Goal: Task Accomplishment & Management: Manage account settings

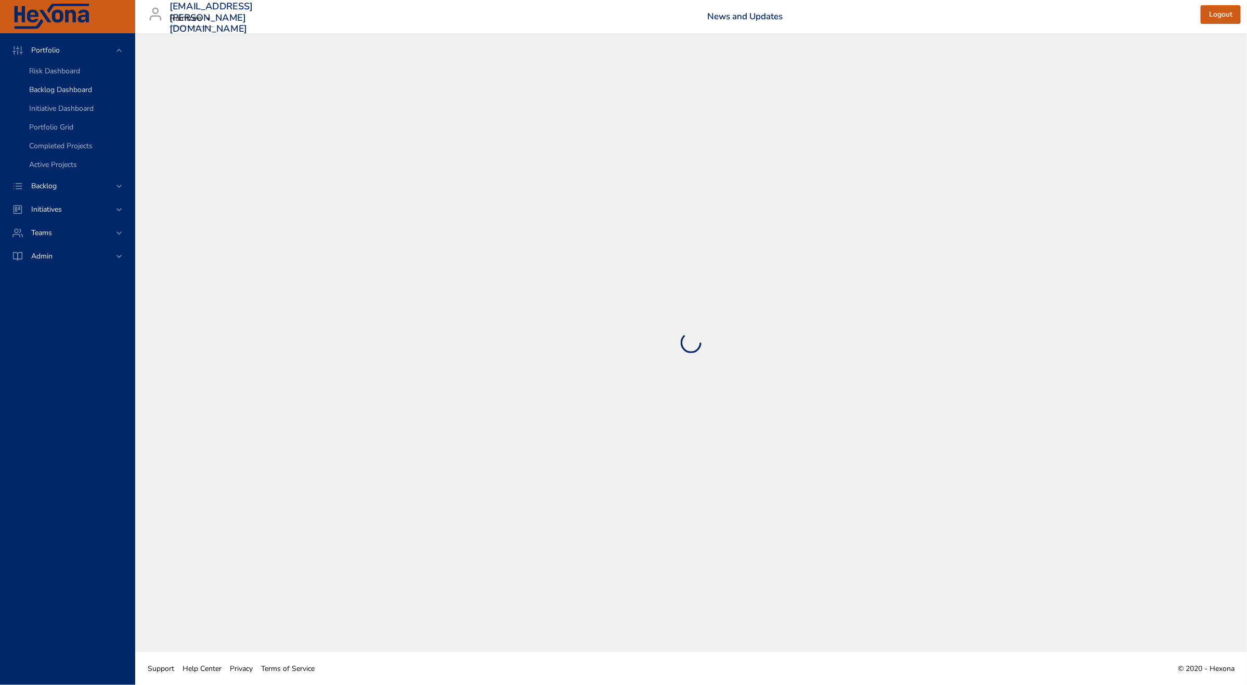
click at [80, 85] on span "Backlog Dashboard" at bounding box center [60, 90] width 63 height 10
select select "***"
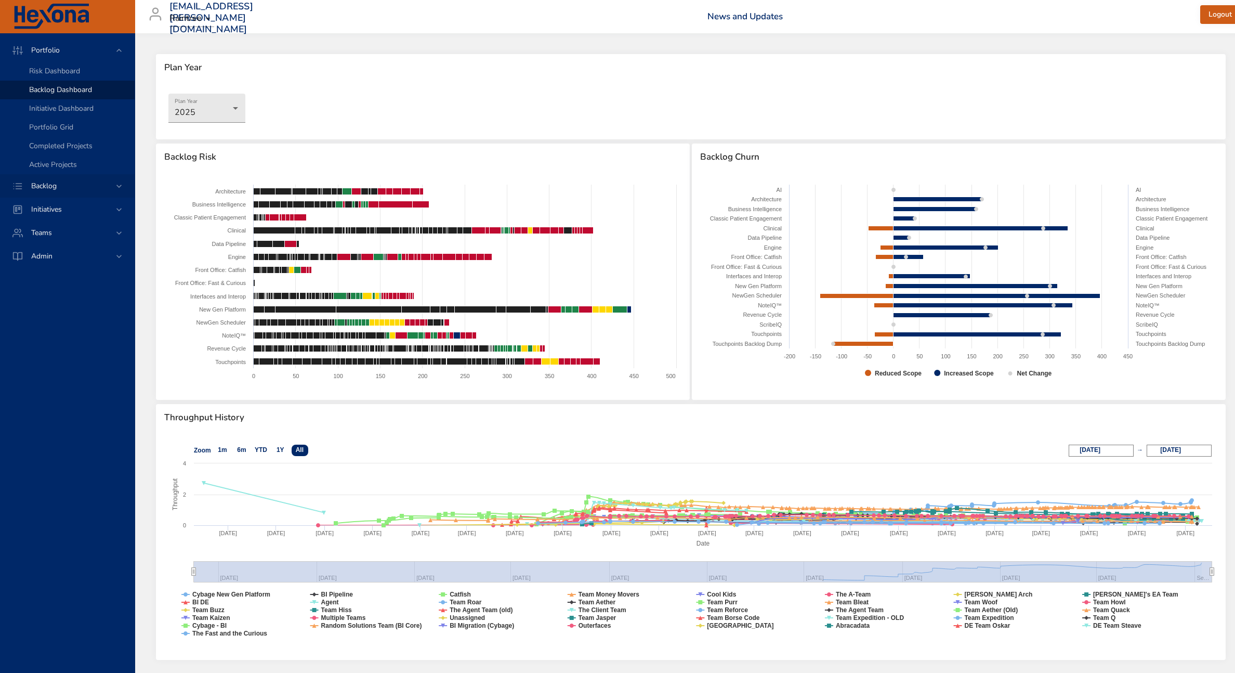
click at [74, 183] on div "Backlog" at bounding box center [68, 185] width 91 height 11
click at [64, 100] on link "Backlog Details" at bounding box center [67, 94] width 135 height 19
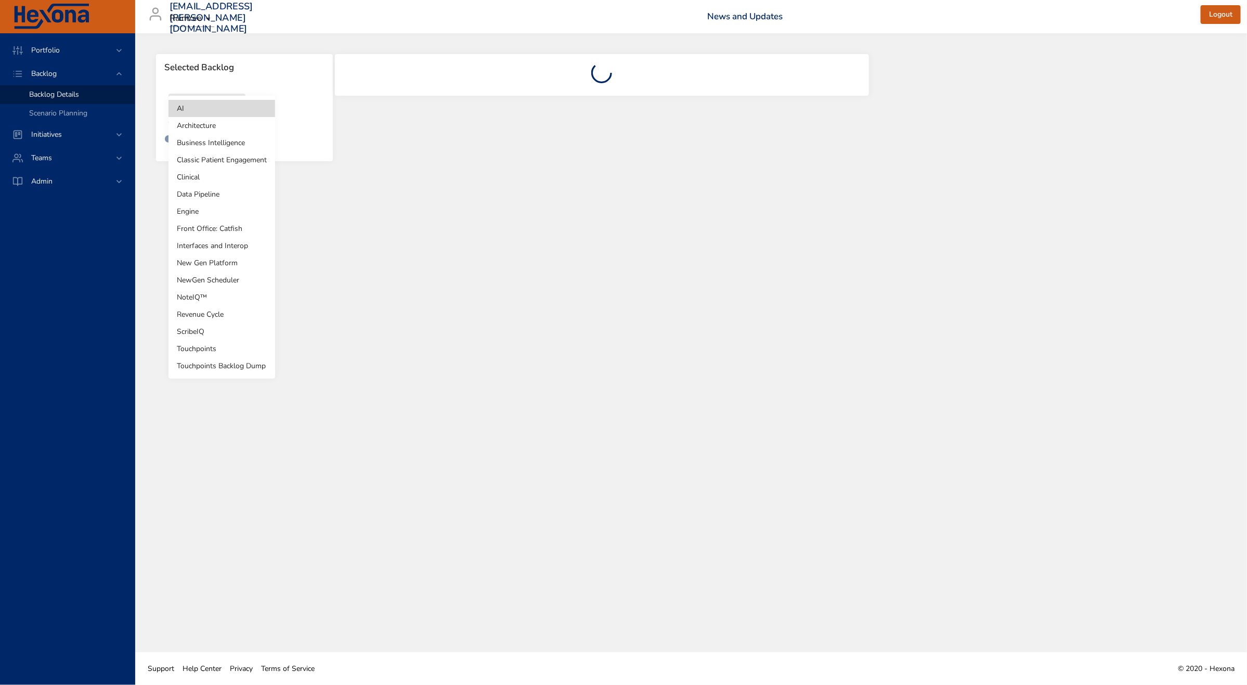
click at [226, 121] on body "Portfolio Backlog Backlog Details Scenario Planning Initiatives Teams Admin [EM…" at bounding box center [623, 342] width 1247 height 685
click at [217, 348] on li "Touchpoints" at bounding box center [221, 348] width 107 height 17
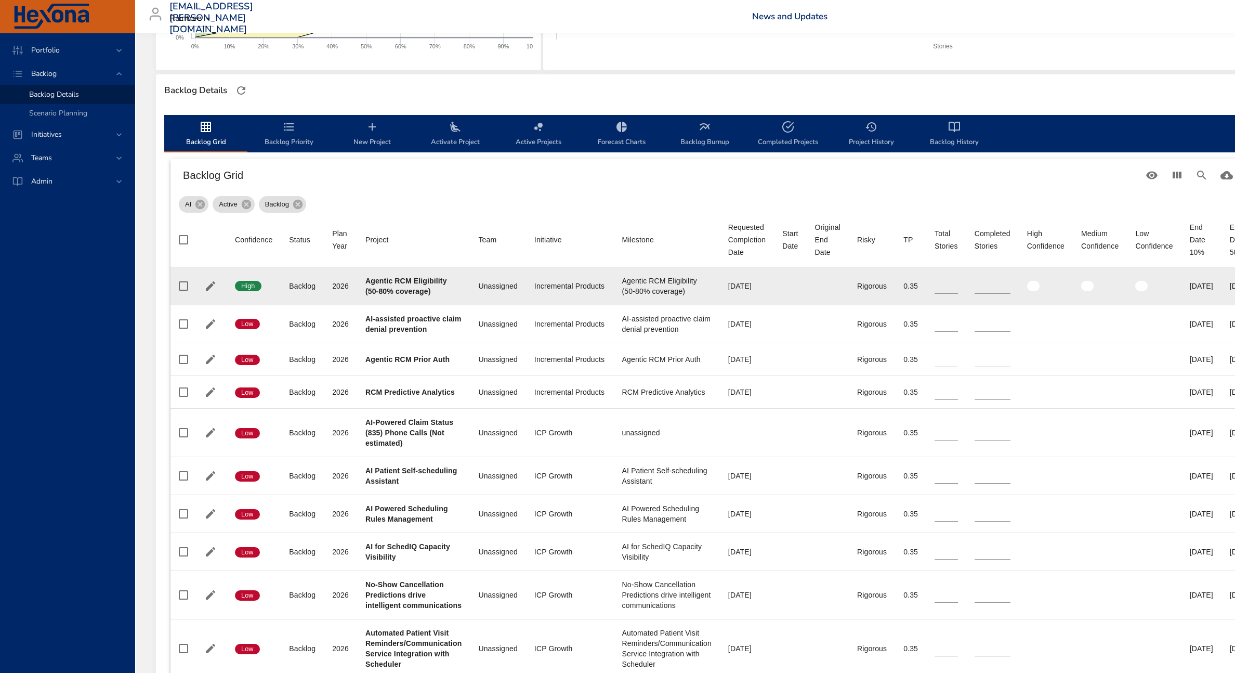
scroll to position [263, 0]
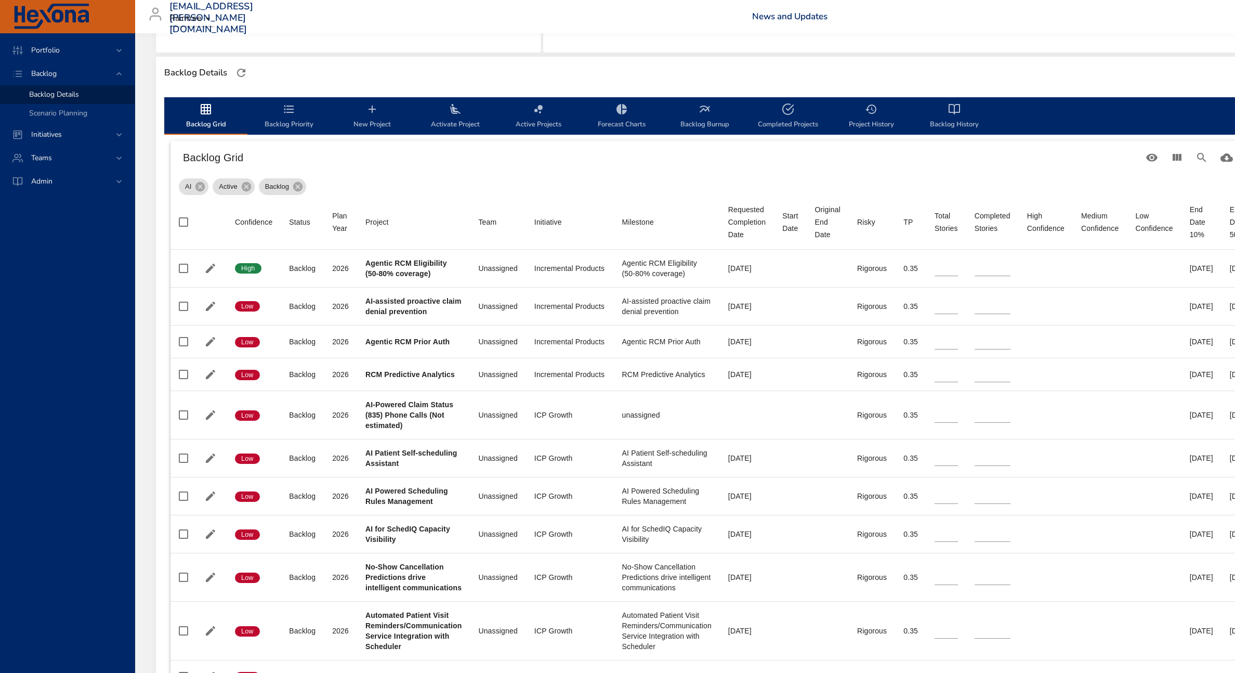
type input "**"
type input "*"
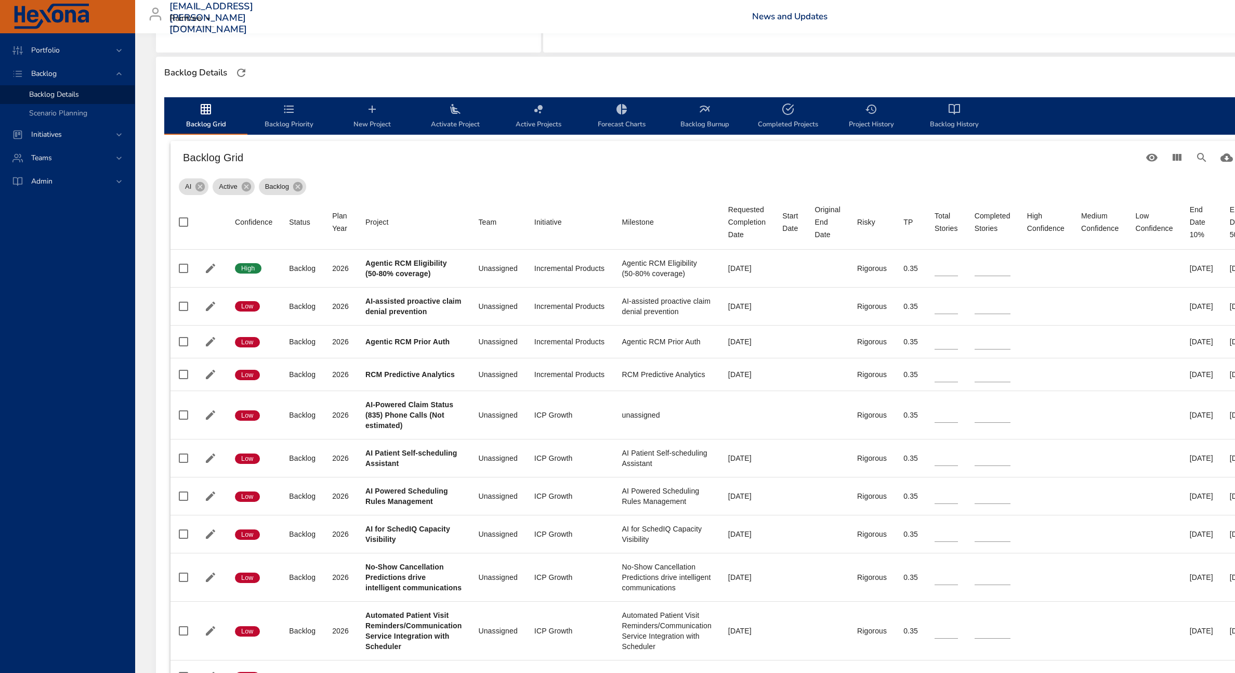
type input "*"
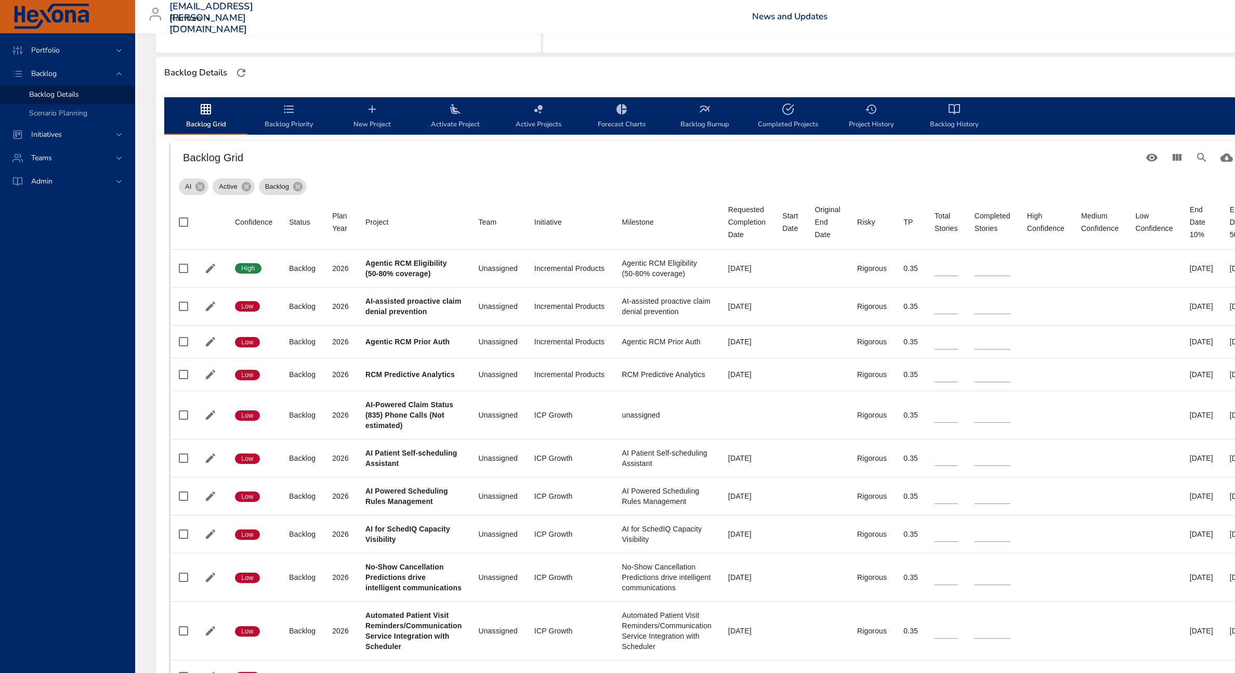
type input "**"
type input "*"
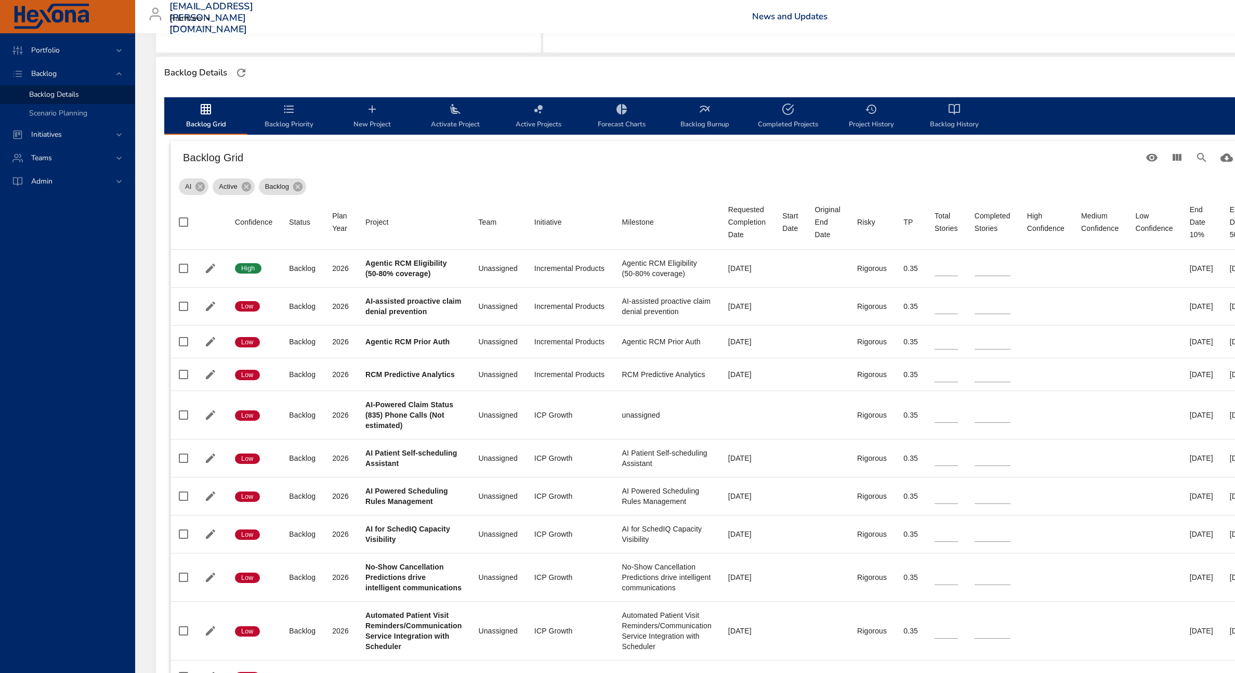
type input "*"
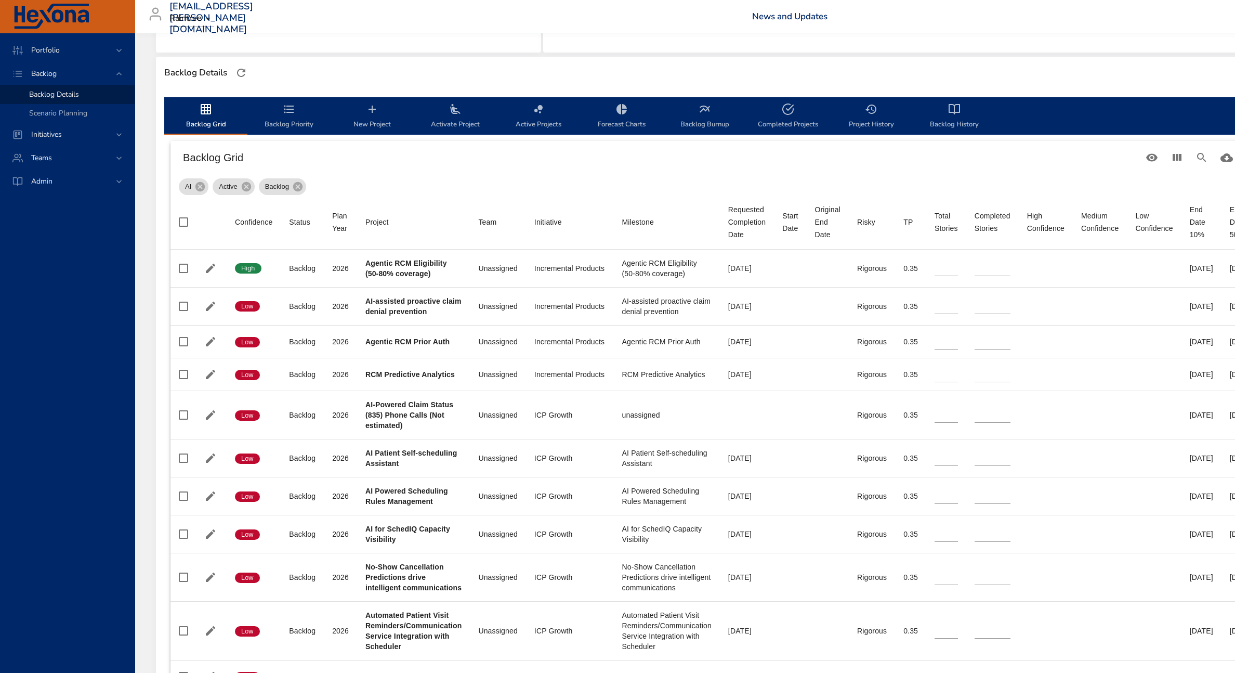
type input "*"
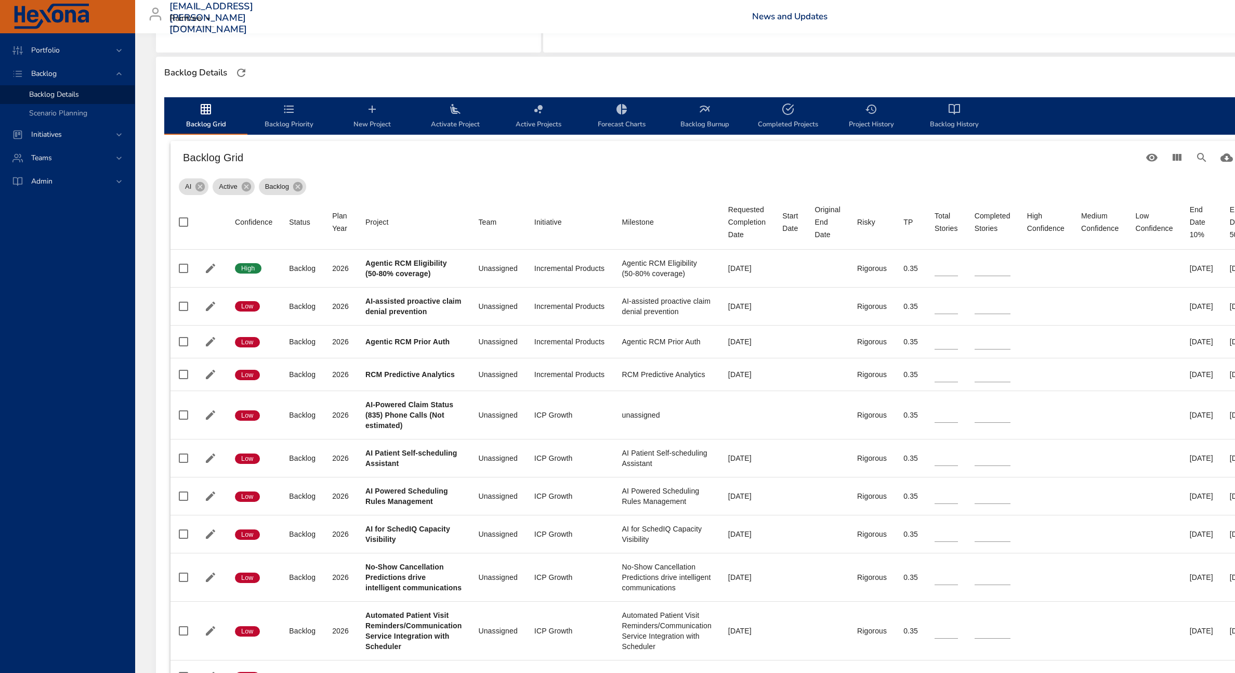
type input "*"
type input "**"
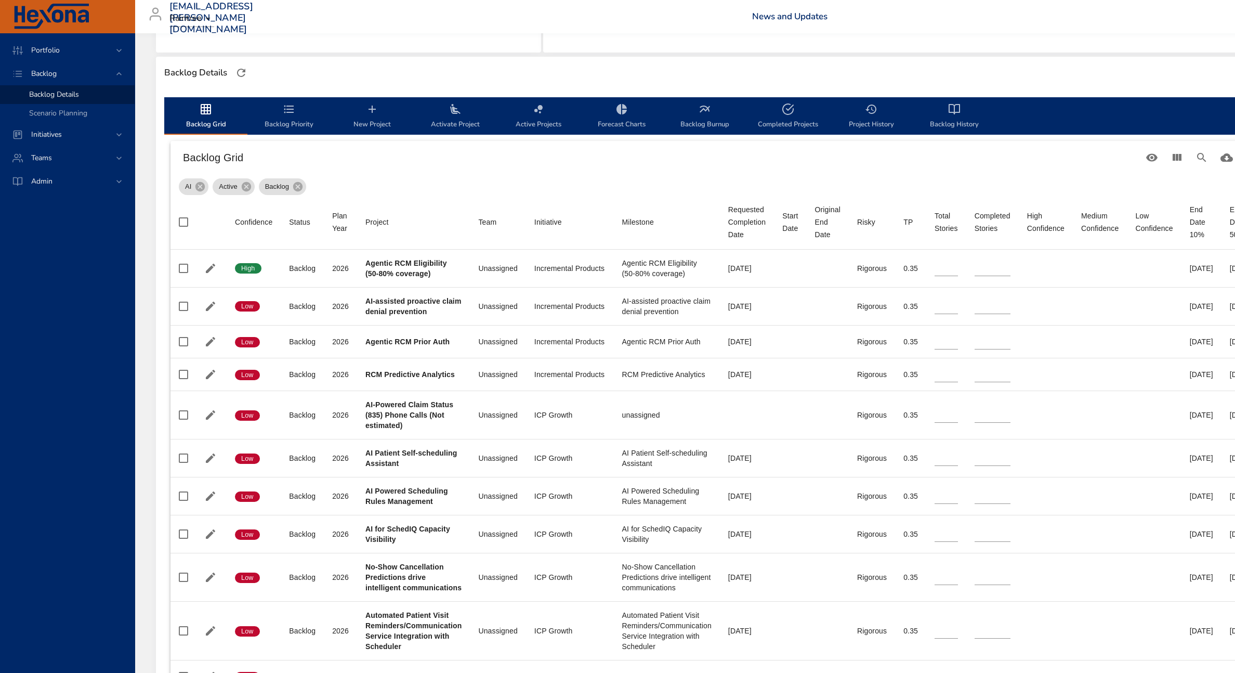
type input "**"
type input "*"
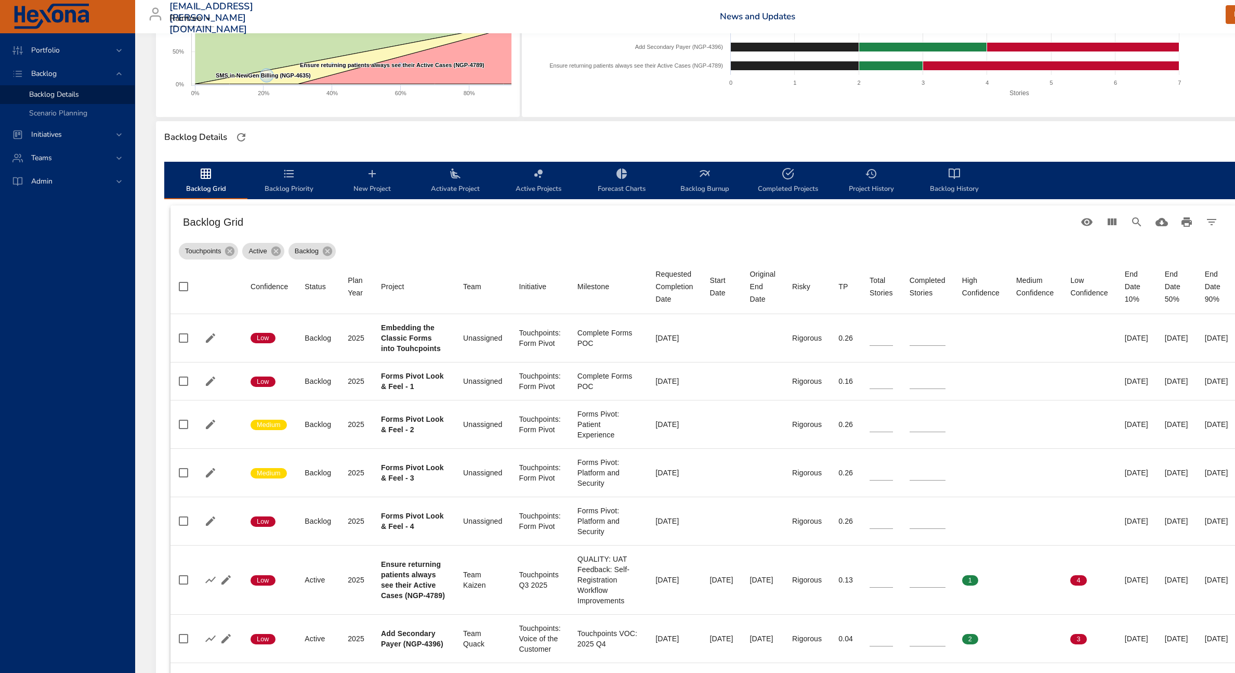
scroll to position [238, 0]
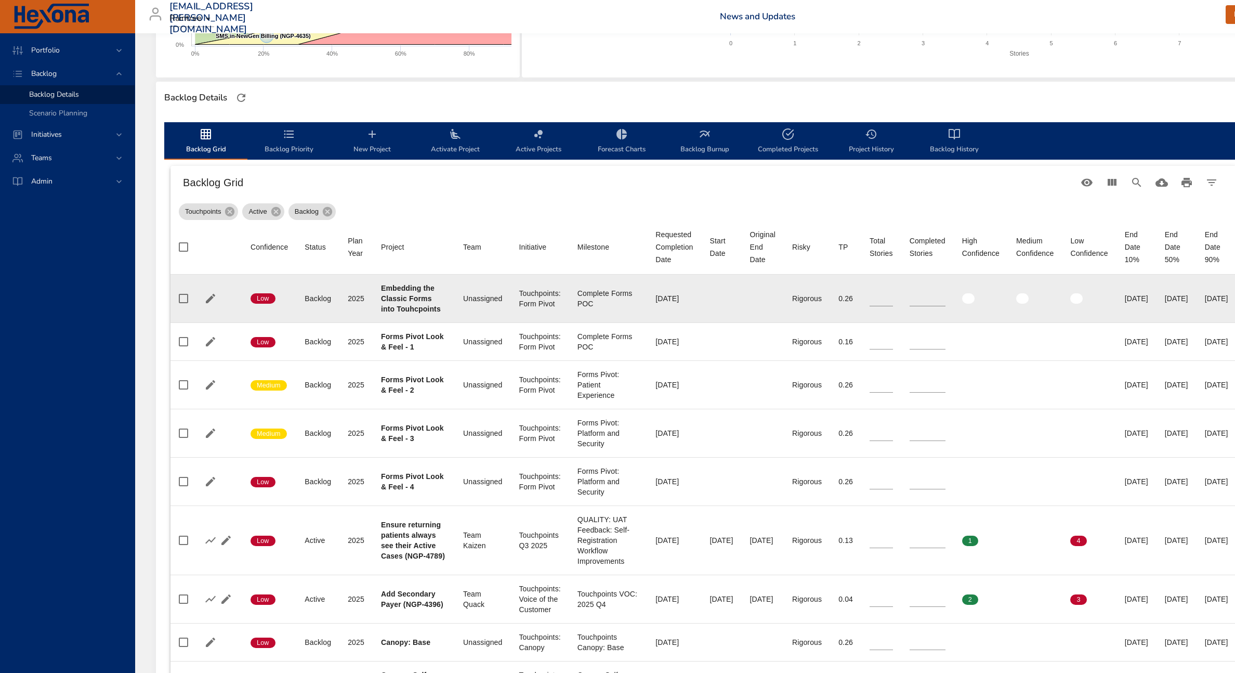
drag, startPoint x: 700, startPoint y: 301, endPoint x: 643, endPoint y: 299, distance: 57.2
click at [643, 299] on tr "Confidence Low Status Backlog Plan Year [DATE] Project Embedding the Classic Fo…" at bounding box center [704, 299] width 1066 height 48
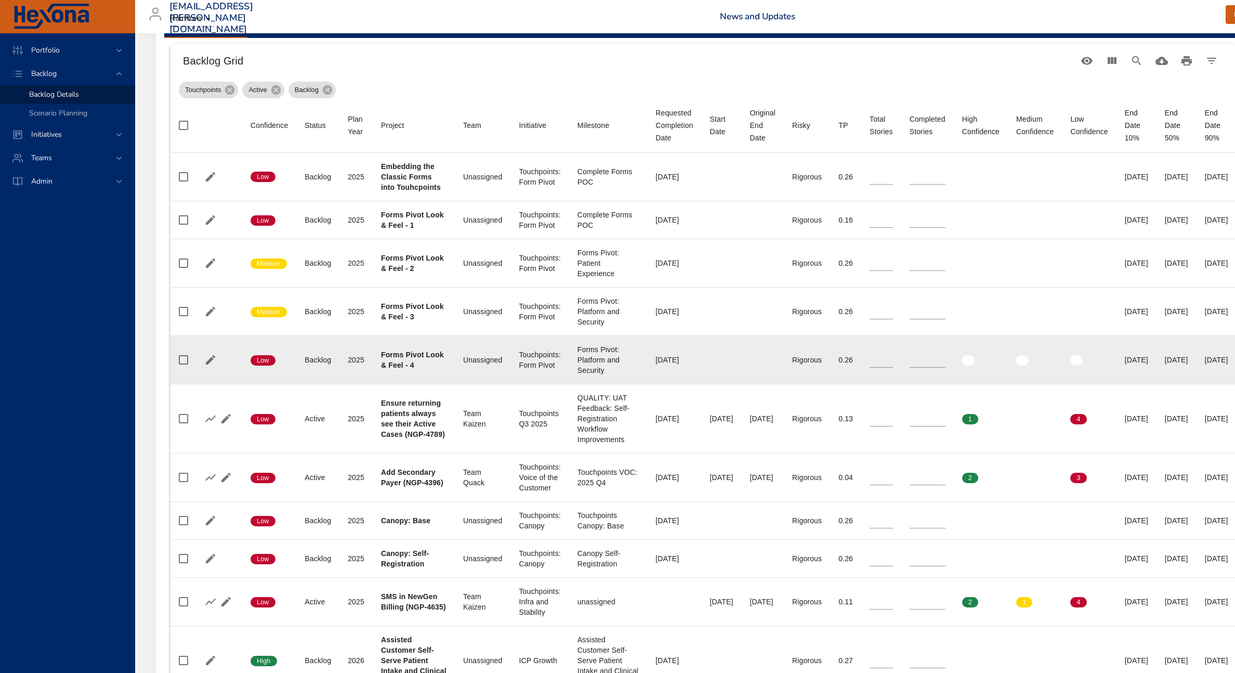
scroll to position [401, 0]
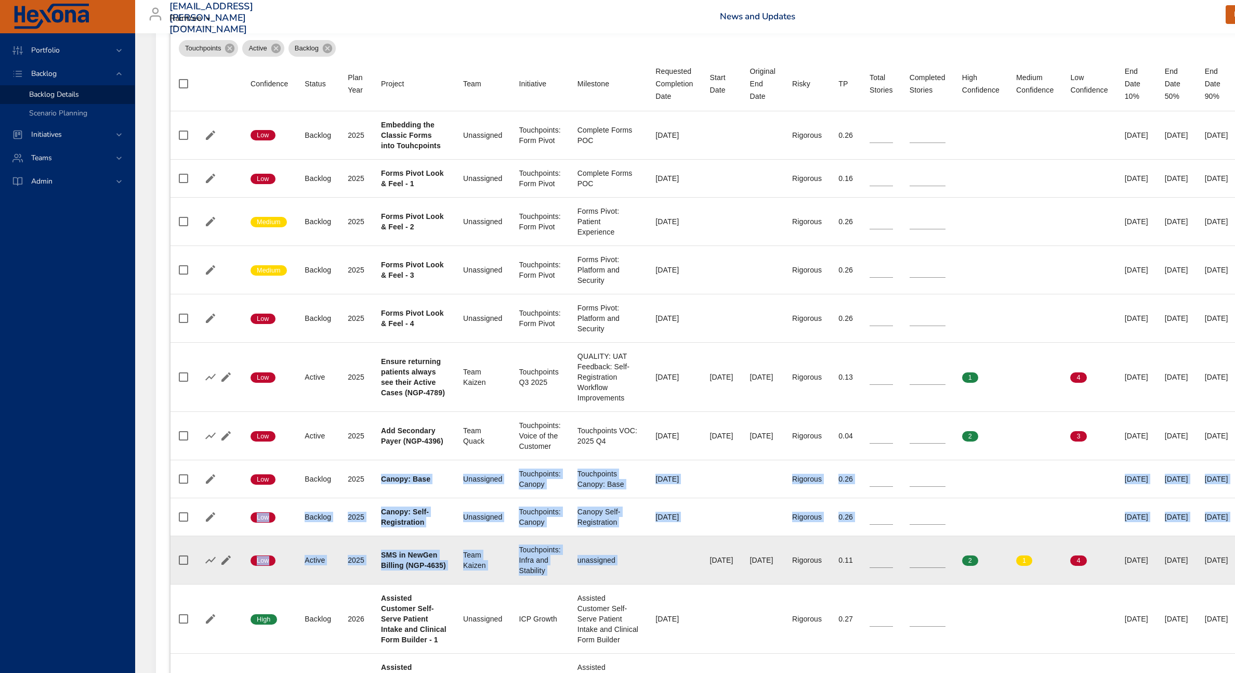
drag, startPoint x: 379, startPoint y: 480, endPoint x: 683, endPoint y: 551, distance: 311.9
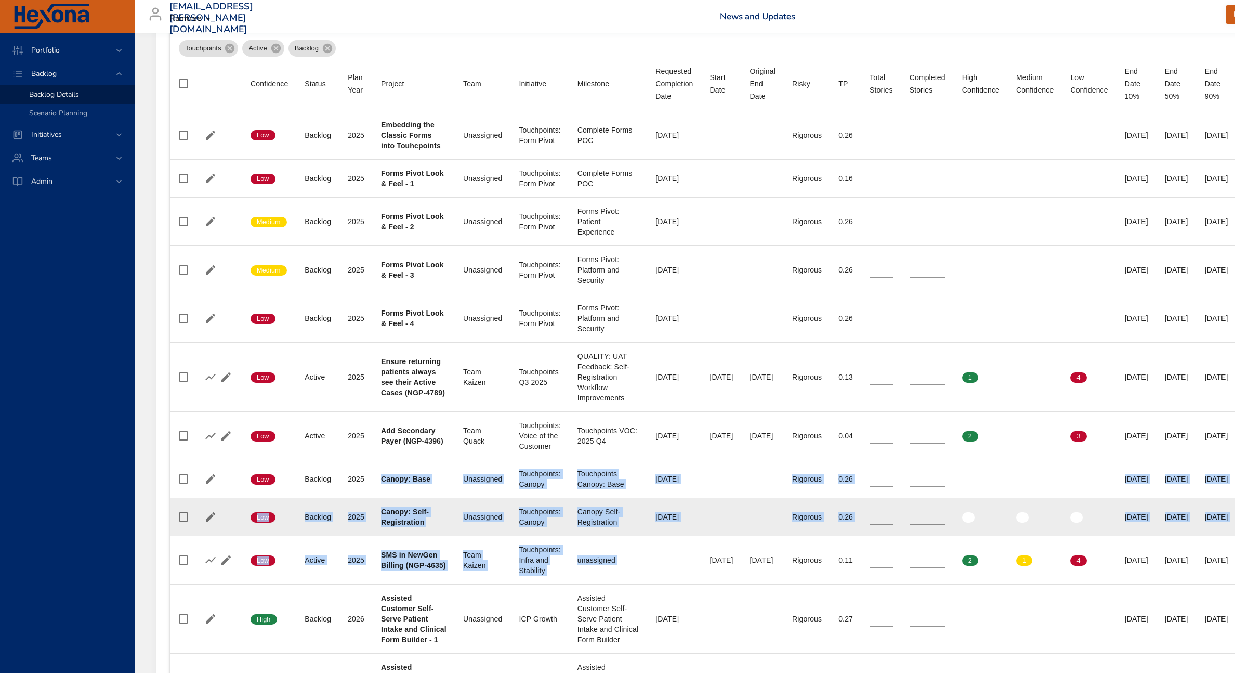
click at [612, 507] on div "Canopy Self-Registration" at bounding box center [608, 516] width 61 height 21
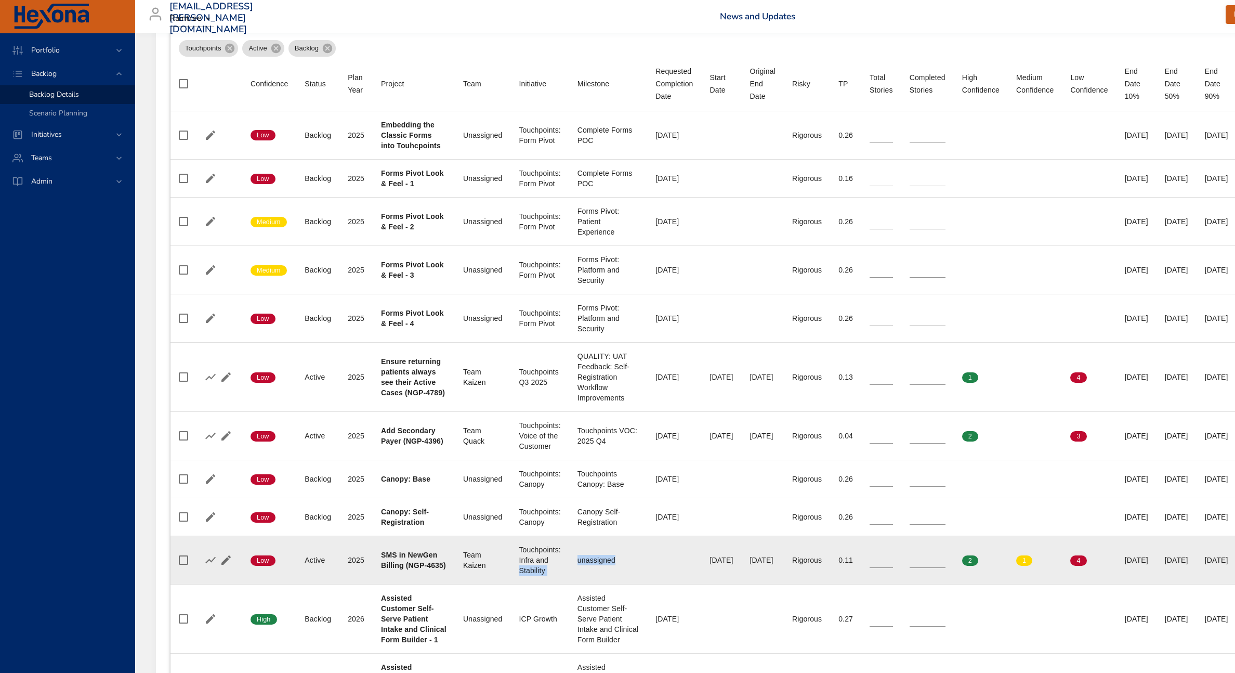
drag, startPoint x: 625, startPoint y: 559, endPoint x: 559, endPoint y: 567, distance: 66.0
click at [559, 567] on tr "Confidence Low Status Active Plan Year [DATE] Project SMS in NewGen Billing (NG…" at bounding box center [704, 560] width 1066 height 48
click at [605, 560] on div "unassigned" at bounding box center [608, 560] width 61 height 10
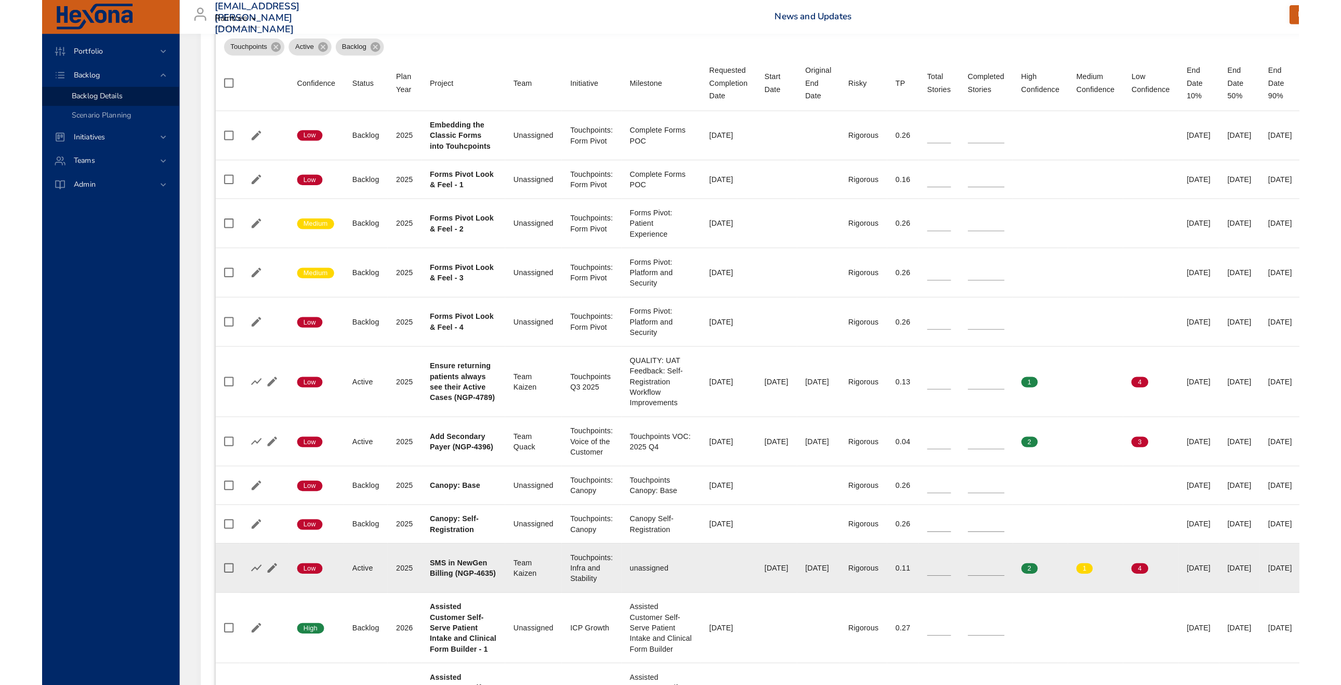
scroll to position [404, 0]
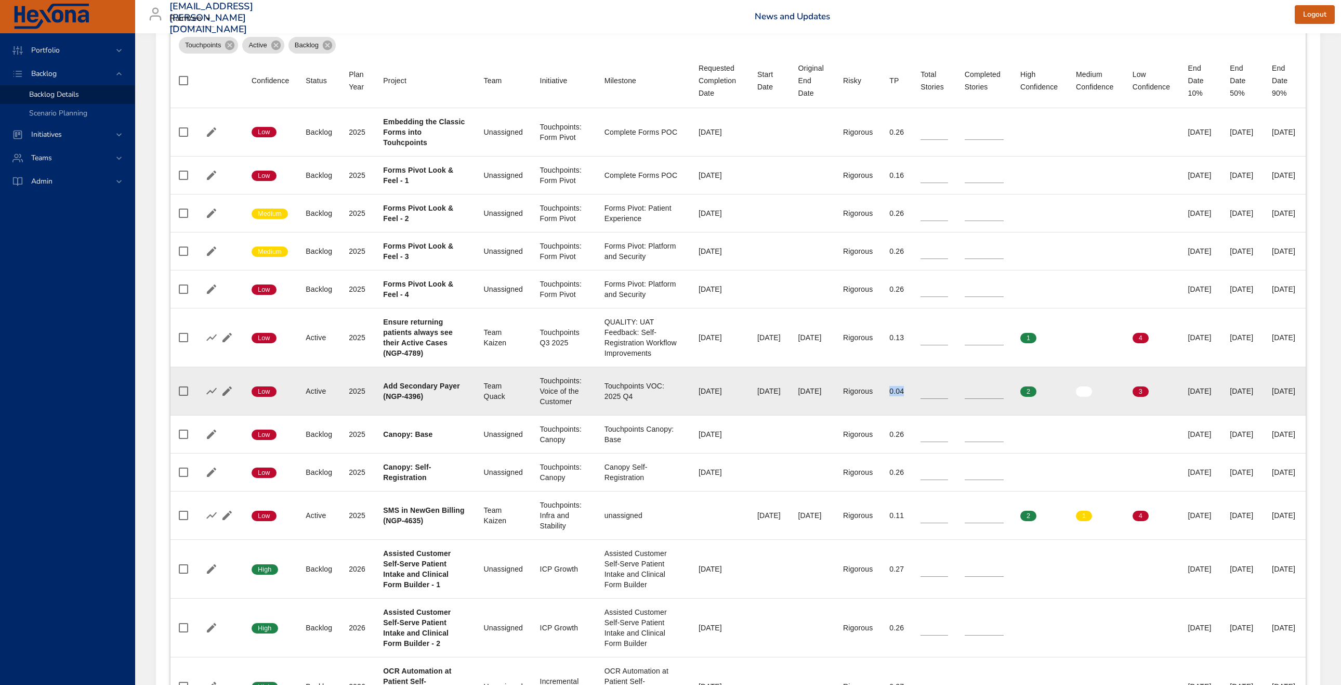
drag, startPoint x: 882, startPoint y: 432, endPoint x: 863, endPoint y: 434, distance: 19.4
click at [881, 415] on td "TP 0.04" at bounding box center [896, 391] width 31 height 48
drag, startPoint x: 879, startPoint y: 434, endPoint x: 839, endPoint y: 438, distance: 39.7
click at [839, 415] on tr "Confidence Low Status Active Plan Year [DATE] Project Add Secondary Payer (NGP-…" at bounding box center [739, 391] width 1136 height 48
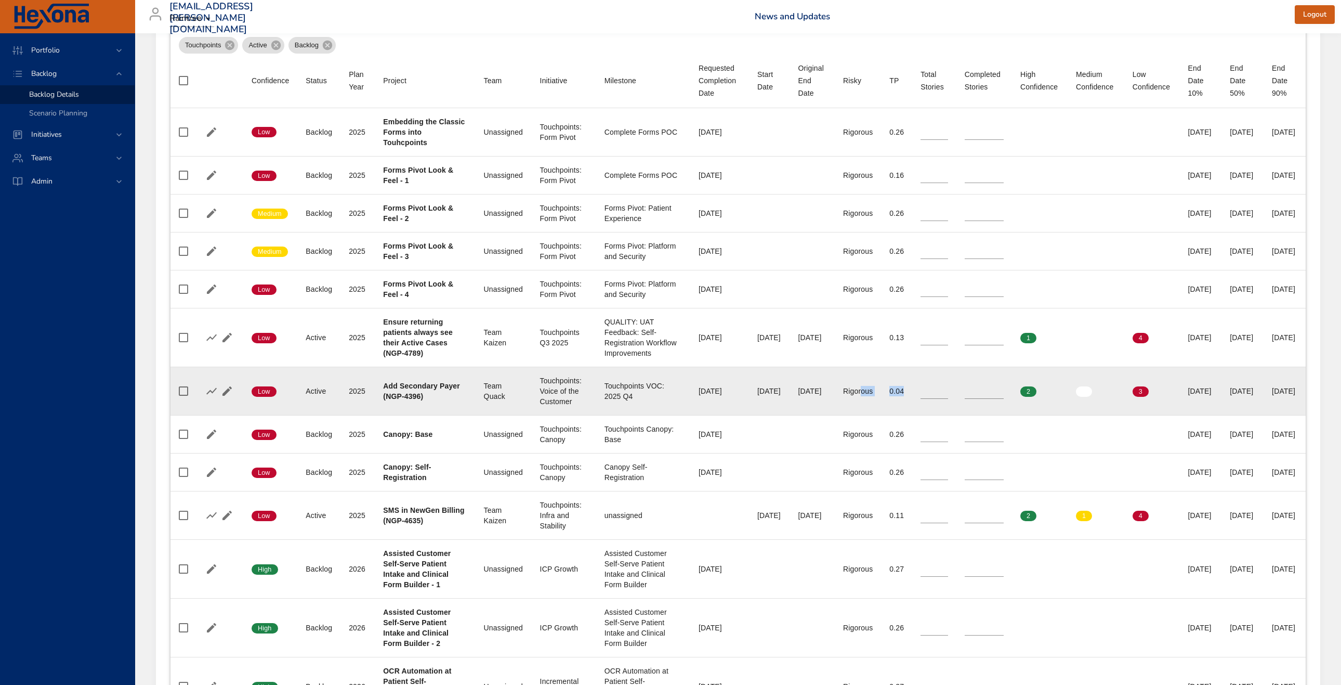
click at [890, 396] on div "0.04" at bounding box center [897, 391] width 15 height 10
drag, startPoint x: 881, startPoint y: 435, endPoint x: 862, endPoint y: 438, distance: 19.0
click at [881, 415] on td "TP 0.04" at bounding box center [896, 391] width 31 height 48
drag, startPoint x: 714, startPoint y: 433, endPoint x: 783, endPoint y: 435, distance: 69.2
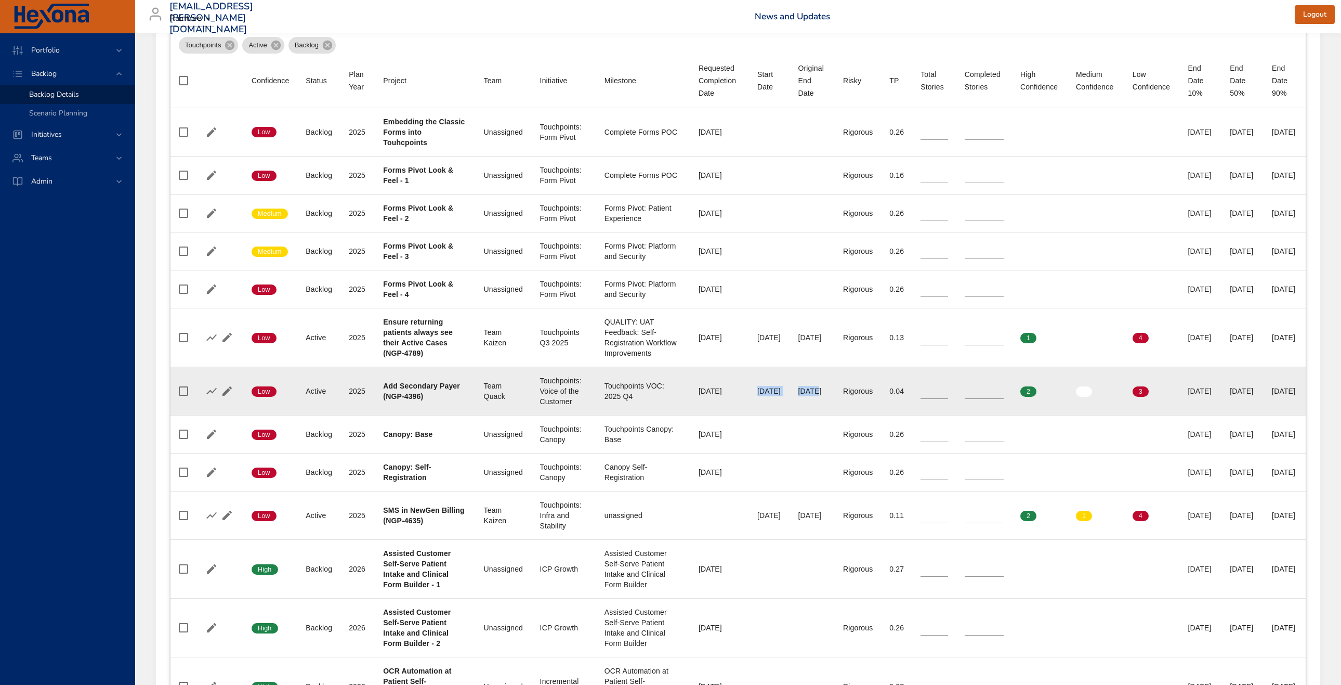
click at [783, 415] on tr "Confidence Low Status Active Plan Year [DATE] Project Add Secondary Payer (NGP-…" at bounding box center [739, 391] width 1136 height 48
click at [798, 396] on div "[DATE]" at bounding box center [812, 391] width 29 height 10
drag, startPoint x: 713, startPoint y: 434, endPoint x: 763, endPoint y: 431, distance: 49.5
click at [763, 415] on tr "Confidence Low Status Active Plan Year [DATE] Project Add Secondary Payer (NGP-…" at bounding box center [739, 391] width 1136 height 48
click at [749, 415] on td "Start Date [DATE]" at bounding box center [769, 391] width 41 height 48
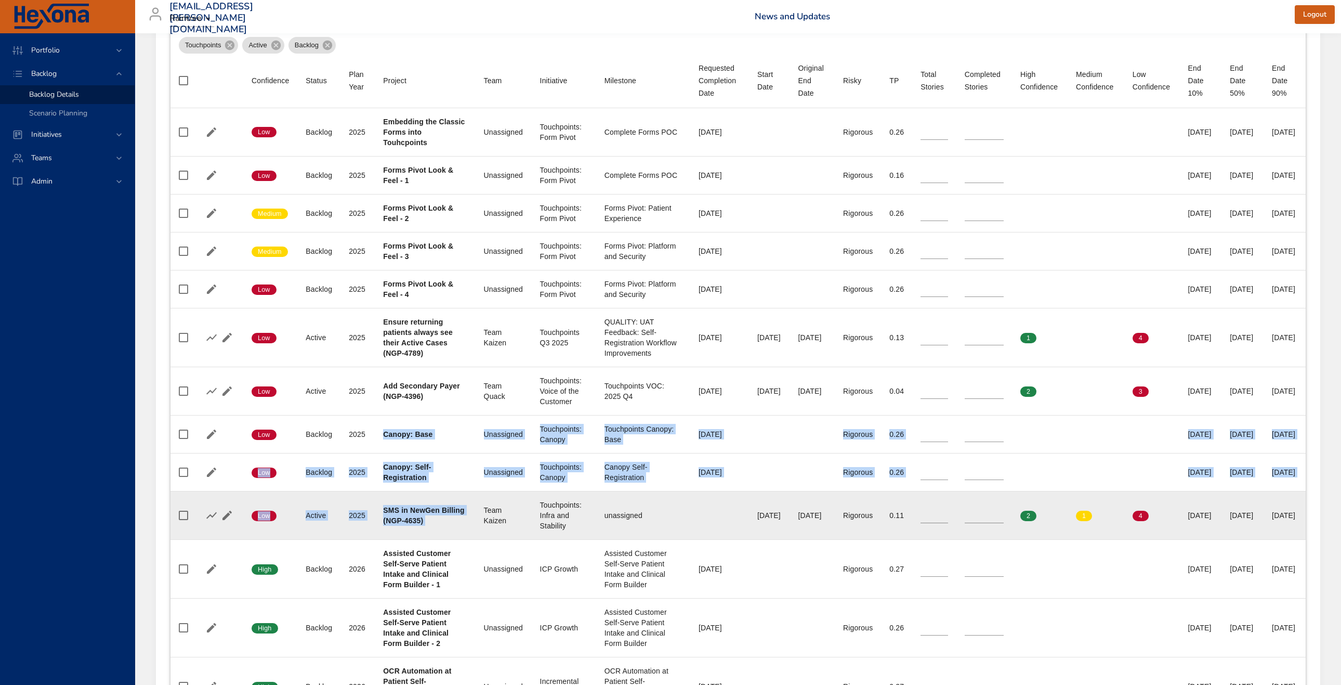
drag, startPoint x: 395, startPoint y: 479, endPoint x: 505, endPoint y: 536, distance: 123.5
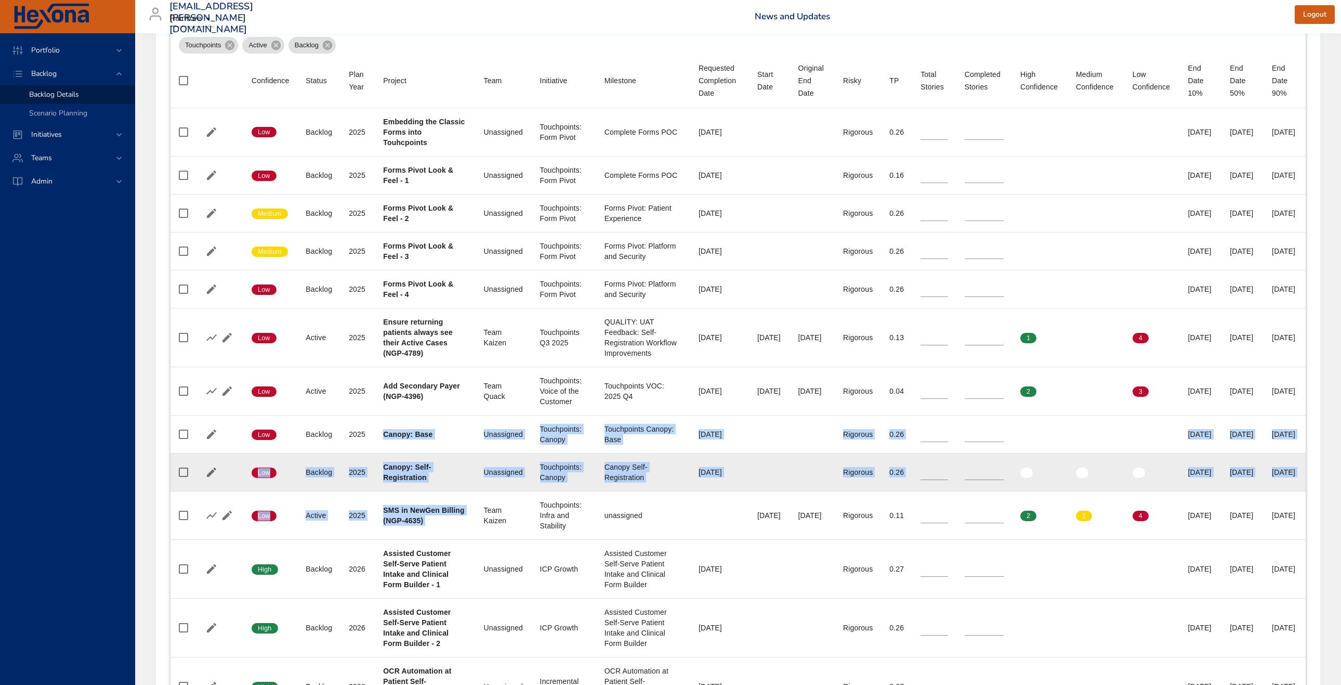
click at [561, 491] on td "Initiative Touchpoints: Canopy" at bounding box center [564, 472] width 64 height 38
